Goal: Navigation & Orientation: Find specific page/section

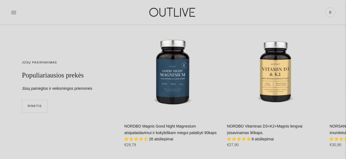
scroll to position [1216, 0]
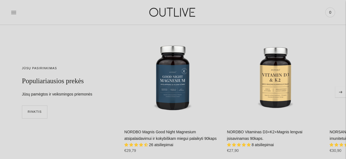
click at [341, 91] on icon "Move to next carousel slide" at bounding box center [340, 92] width 3 height 2
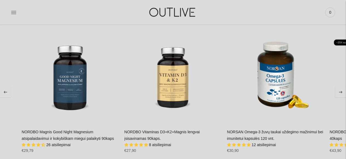
click at [341, 91] on icon "Move to next carousel slide" at bounding box center [340, 92] width 3 height 2
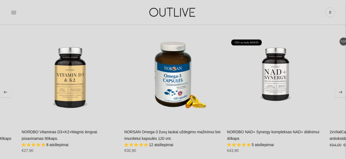
click at [341, 91] on icon "Move to next carousel slide" at bounding box center [340, 92] width 3 height 2
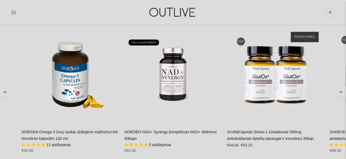
click at [341, 91] on icon "Move to next carousel slide" at bounding box center [340, 92] width 3 height 2
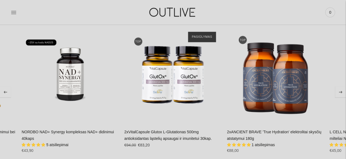
click at [341, 91] on icon "Move to next carousel slide" at bounding box center [340, 92] width 3 height 2
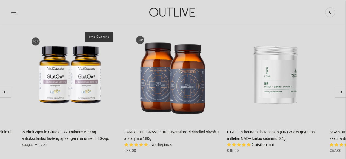
click at [341, 92] on icon "Move to next carousel slide" at bounding box center [340, 92] width 3 height 2
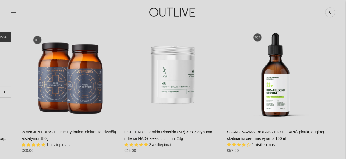
click at [341, 92] on section "JŪSŲ PASIRINKIMAS Populiariausios prekės Jūsų pamėgtos ir veiksmingos priemonės…" at bounding box center [173, 92] width 346 height 176
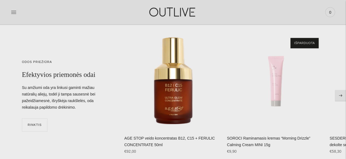
scroll to position [1654, 0]
click at [340, 95] on icon "Move to next carousel slide" at bounding box center [340, 95] width 3 height 2
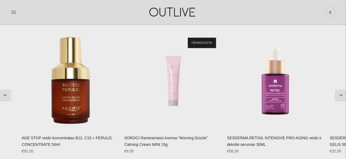
click at [340, 95] on icon "Move to next carousel slide" at bounding box center [340, 95] width 3 height 2
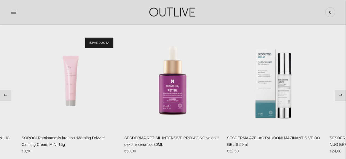
click at [340, 95] on icon "Move to next carousel slide" at bounding box center [340, 95] width 3 height 2
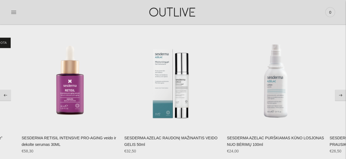
click at [340, 95] on icon "Move to next carousel slide" at bounding box center [340, 95] width 3 height 2
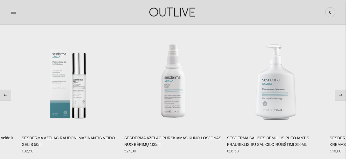
click at [340, 95] on icon "Move to next carousel slide" at bounding box center [340, 95] width 3 height 2
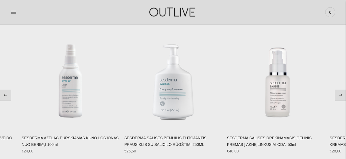
click at [340, 95] on icon "Move to next carousel slide" at bounding box center [340, 95] width 3 height 2
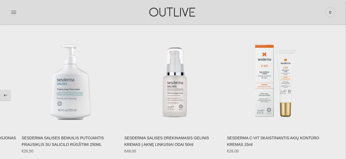
click at [340, 95] on section "**********" at bounding box center [173, 95] width 346 height 170
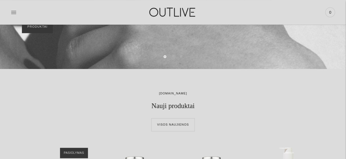
scroll to position [0, 0]
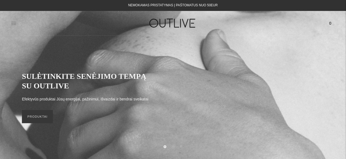
click at [13, 22] on icon at bounding box center [13, 23] width 5 height 3
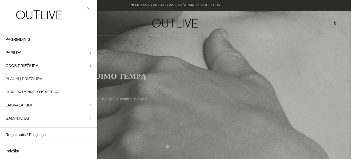
click at [31, 79] on span "PLAUKŲ PRIEŽIŪRA" at bounding box center [23, 79] width 37 height 7
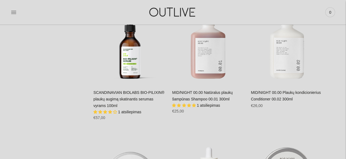
scroll to position [779, 0]
